Goal: Complete application form: Complete application form

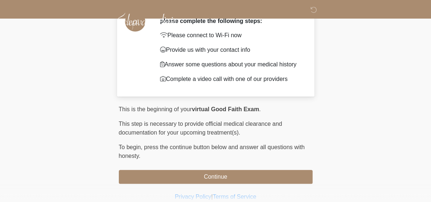
scroll to position [60, 0]
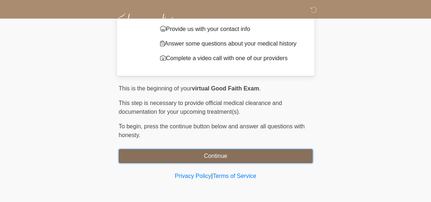
click at [200, 156] on button "Continue" at bounding box center [216, 156] width 194 height 14
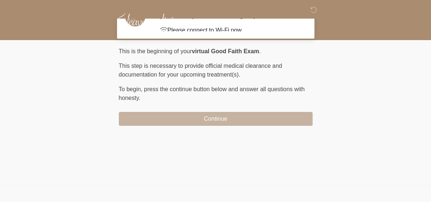
scroll to position [0, 0]
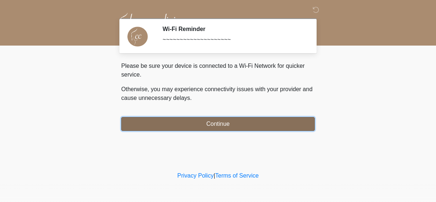
click at [204, 120] on button "Continue" at bounding box center [218, 124] width 194 height 14
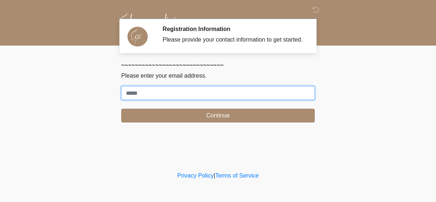
click at [188, 89] on input "Where should we email your treatment plan?" at bounding box center [218, 93] width 194 height 14
type input "**********"
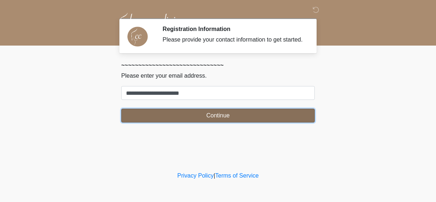
click at [198, 119] on button "Continue" at bounding box center [218, 116] width 194 height 14
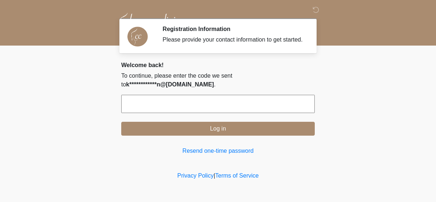
click at [190, 95] on input "text" at bounding box center [218, 104] width 194 height 18
type input "******"
click at [121, 122] on button "Log in" at bounding box center [218, 129] width 194 height 14
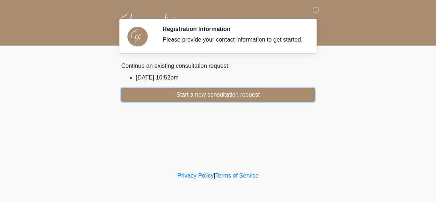
click at [190, 95] on button "Start a new consultation request" at bounding box center [218, 95] width 194 height 14
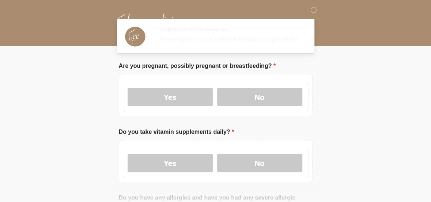
click at [153, 67] on label "Are you pregnant, possibly pregnant or breastfeeding?" at bounding box center [197, 66] width 157 height 9
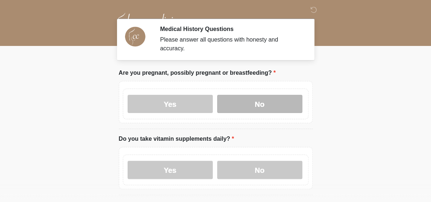
click at [253, 98] on label "No" at bounding box center [259, 104] width 85 height 18
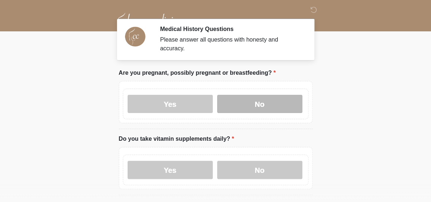
scroll to position [86, 0]
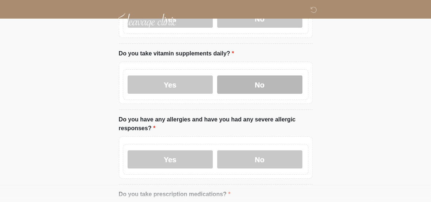
click at [252, 79] on label "No" at bounding box center [259, 85] width 85 height 18
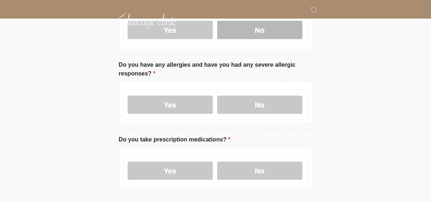
scroll to position [143, 0]
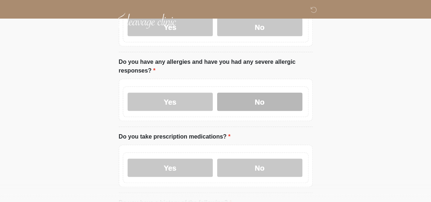
click at [251, 98] on label "No" at bounding box center [259, 102] width 85 height 18
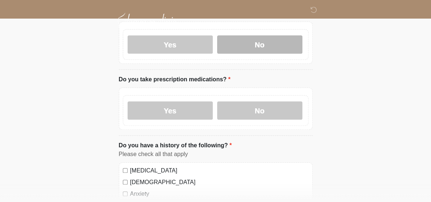
scroll to position [203, 0]
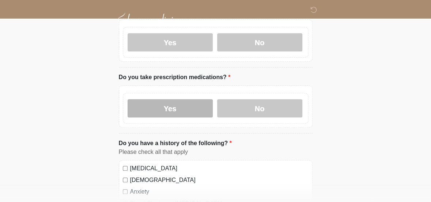
click at [162, 99] on label "Yes" at bounding box center [170, 108] width 85 height 18
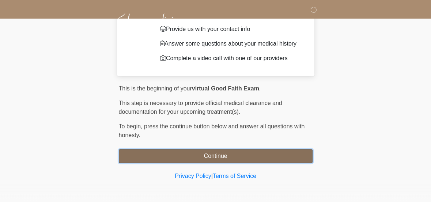
click at [192, 158] on button "Continue" at bounding box center [216, 156] width 194 height 14
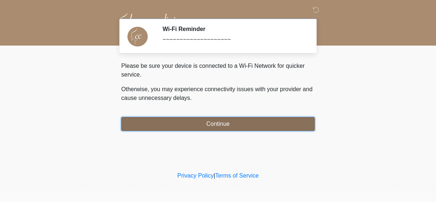
click at [204, 126] on button "Continue" at bounding box center [218, 124] width 194 height 14
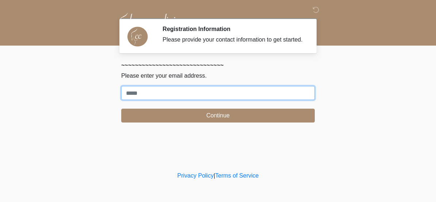
click at [187, 90] on input "Where should we email your treatment plan?" at bounding box center [218, 93] width 194 height 14
type input "**********"
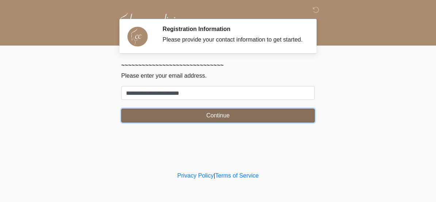
click at [198, 118] on button "Continue" at bounding box center [218, 116] width 194 height 14
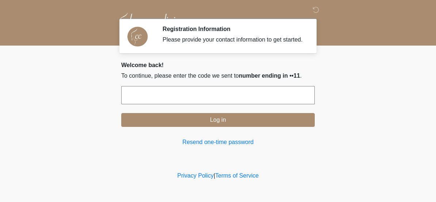
click at [211, 95] on input "text" at bounding box center [218, 95] width 194 height 18
click at [121, 113] on button "Log in" at bounding box center [218, 120] width 194 height 14
type input "*"
type input "******"
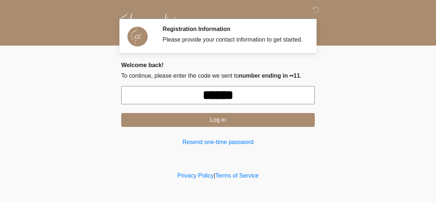
click at [121, 113] on button "Log in" at bounding box center [218, 120] width 194 height 14
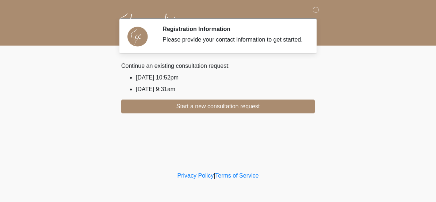
click at [148, 77] on li "[DATE] 10:52pm" at bounding box center [225, 77] width 179 height 9
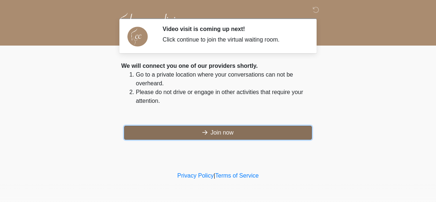
click at [194, 127] on button "Join now" at bounding box center [218, 133] width 188 height 14
